Goal: Task Accomplishment & Management: Manage account settings

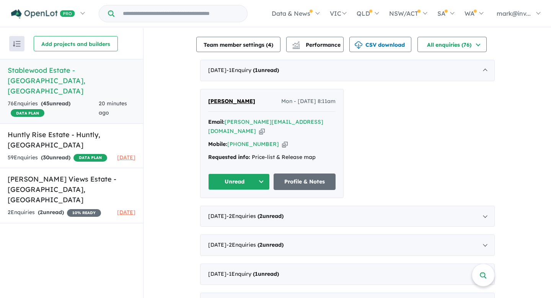
scroll to position [257, 0]
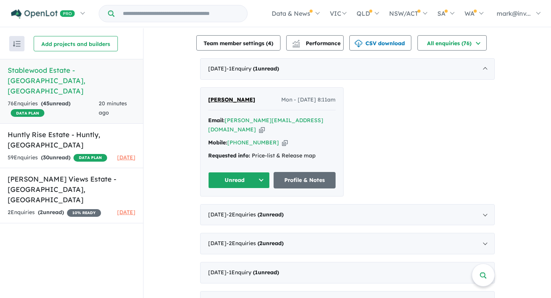
click at [231, 172] on button "Unread" at bounding box center [239, 180] width 62 height 16
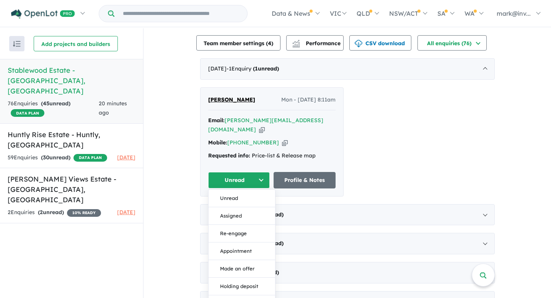
click at [328, 138] on div "Mobile: +61 400 967 746 Copied!" at bounding box center [271, 142] width 127 height 9
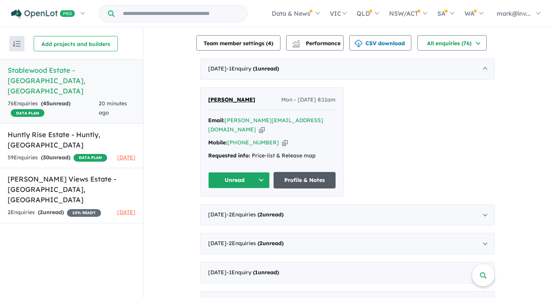
click at [315, 172] on link "Profile & Notes" at bounding box center [305, 180] width 62 height 16
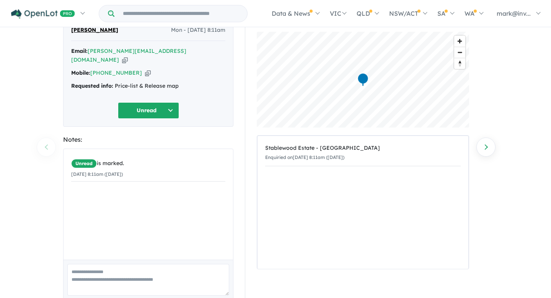
scroll to position [58, 0]
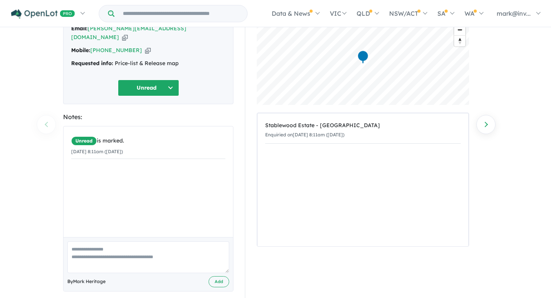
click at [91, 241] on textarea at bounding box center [148, 257] width 162 height 32
type textarea "**********"
click at [219, 276] on button "Add" at bounding box center [219, 281] width 21 height 11
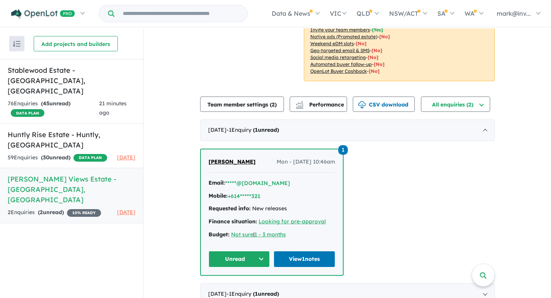
scroll to position [126, 0]
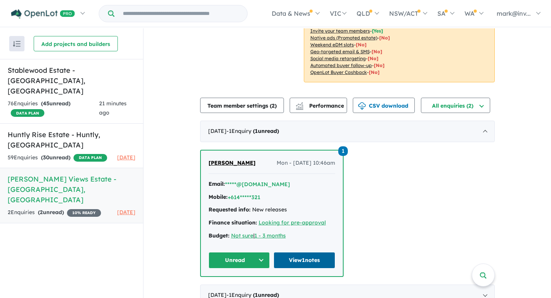
click at [301, 252] on link "View 1 notes" at bounding box center [305, 260] width 62 height 16
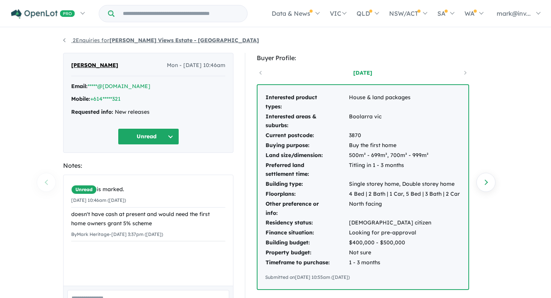
click at [75, 39] on link "2 Enquiries for Foster Views Estate - Boolarra" at bounding box center [161, 40] width 196 height 7
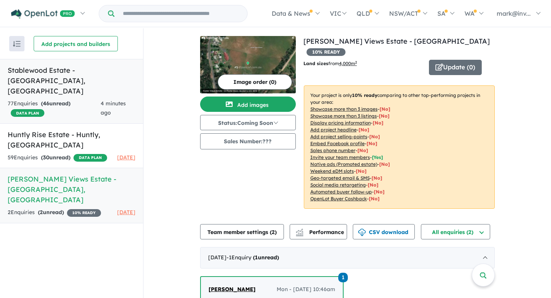
click at [53, 66] on h5 "Stablewood Estate - Benalla , VIC" at bounding box center [72, 80] width 128 height 31
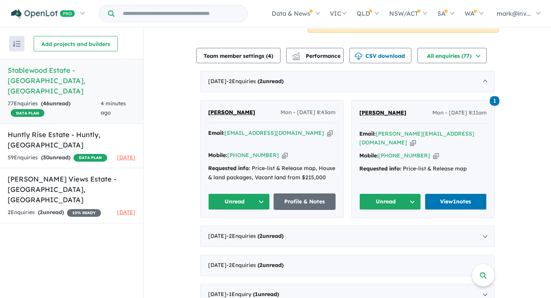
scroll to position [250, 0]
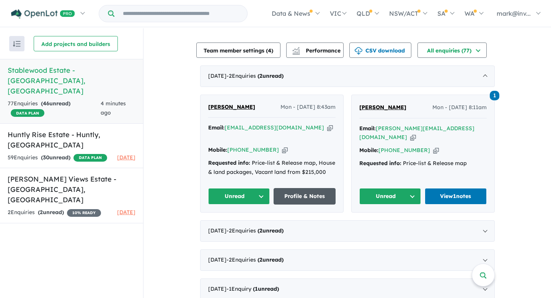
click at [305, 189] on link "Profile & Notes" at bounding box center [305, 196] width 62 height 16
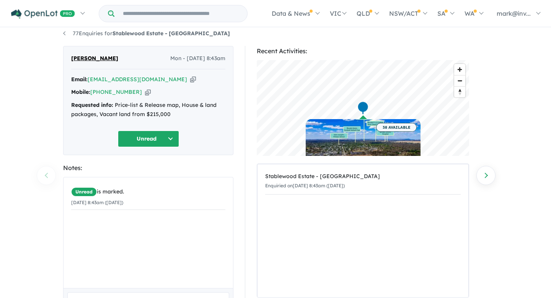
scroll to position [5, 0]
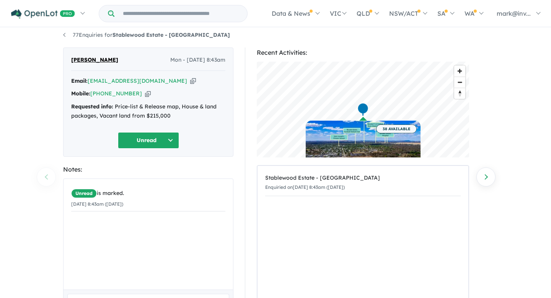
click at [152, 139] on button "Unread" at bounding box center [148, 140] width 61 height 16
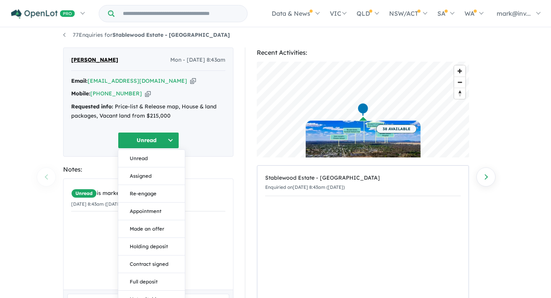
scroll to position [6, 0]
click at [214, 133] on div "Unread Unread Assigned Re-engage Appointment Made an offer Holding deposit Cont…" at bounding box center [148, 140] width 154 height 16
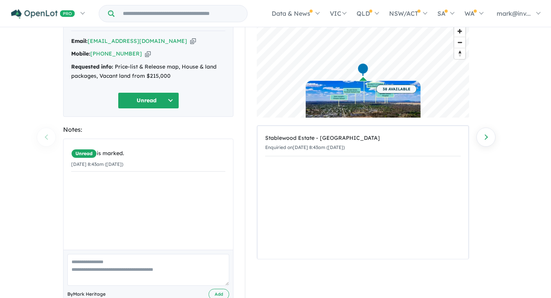
scroll to position [67, 0]
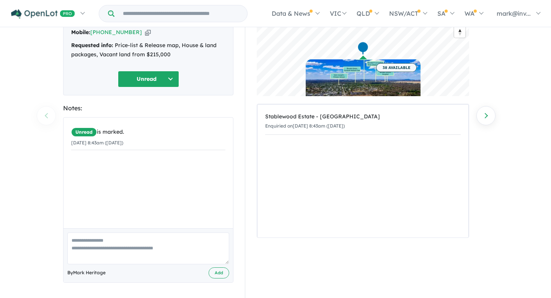
click at [93, 239] on textarea at bounding box center [148, 248] width 162 height 32
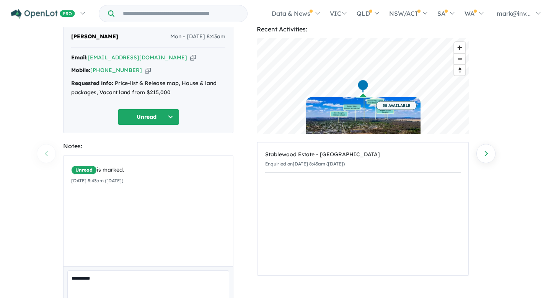
scroll to position [0, 0]
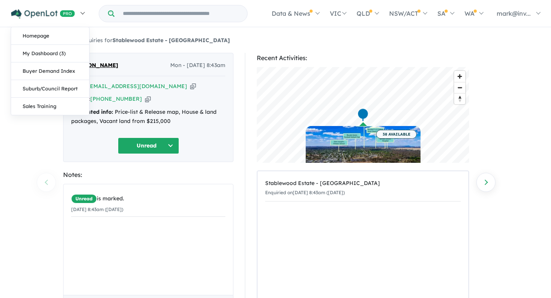
type textarea "**********"
